Goal: Task Accomplishment & Management: Manage account settings

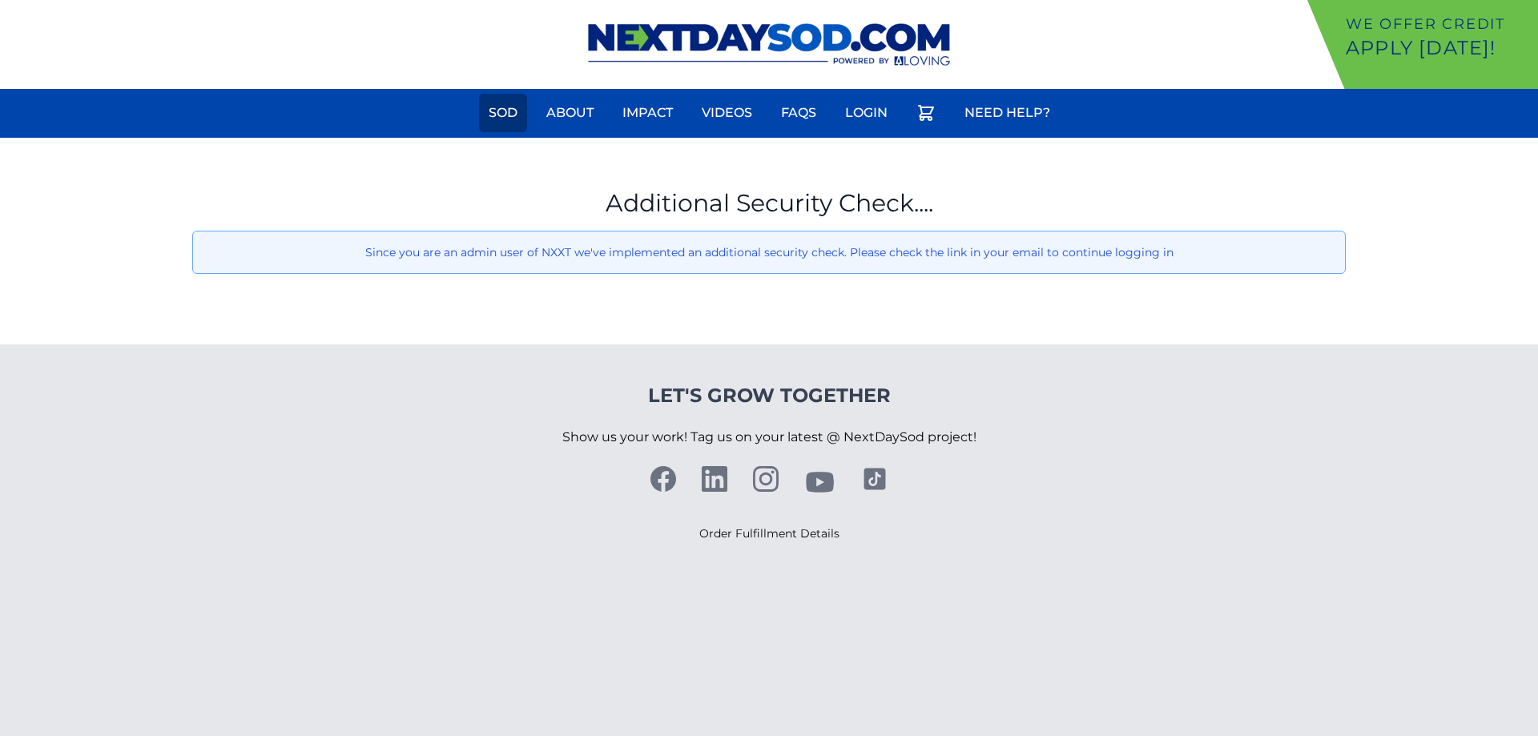
click at [500, 115] on link "Sod" at bounding box center [503, 113] width 48 height 38
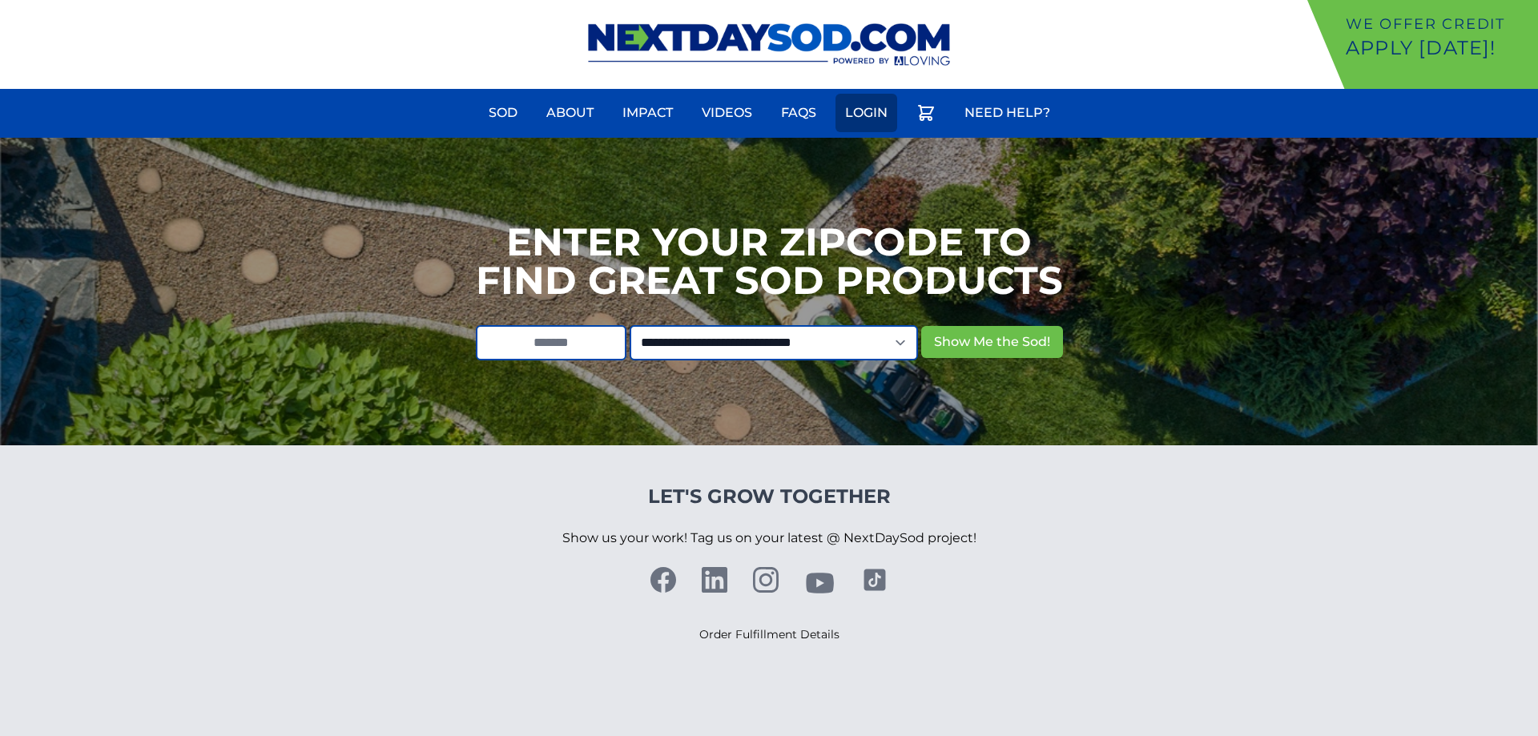
click at [872, 107] on link "Login" at bounding box center [866, 113] width 62 height 38
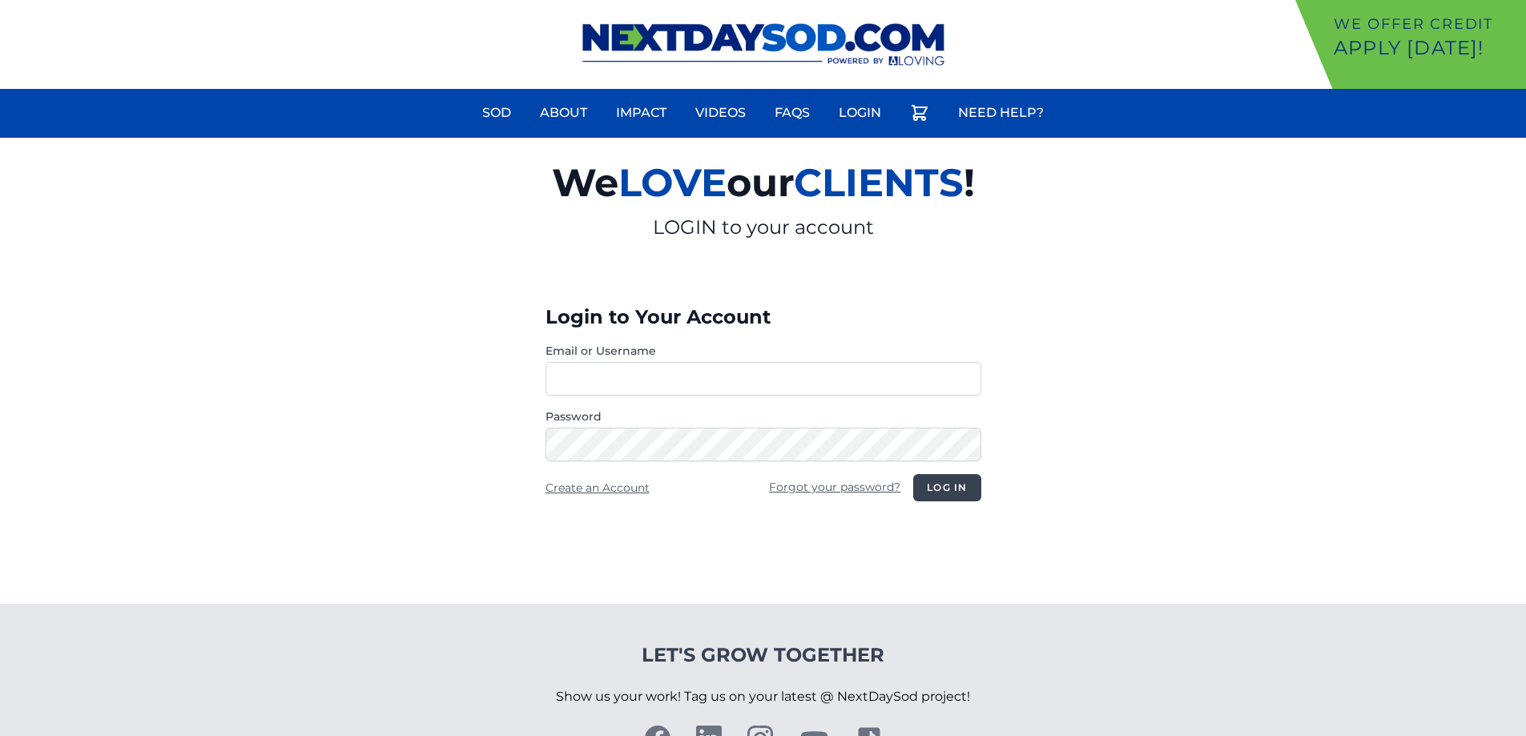
type input "**********"
click at [955, 478] on button "Log in" at bounding box center [946, 487] width 67 height 27
